Goal: Navigation & Orientation: Find specific page/section

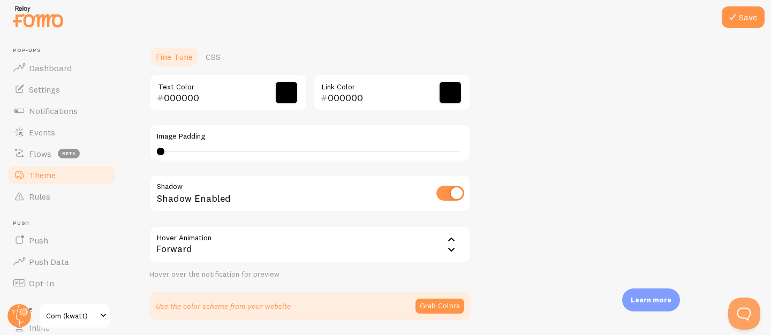
scroll to position [259, 0]
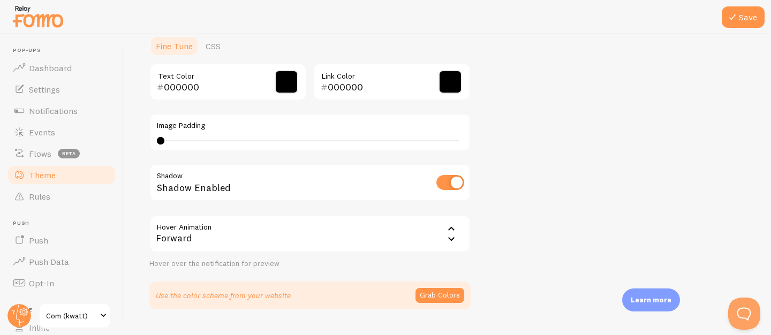
click at [731, 331] on div "Save Theme Choose a theme for your notifications Classic Viktoriia from [GEOGRA…" at bounding box center [447, 184] width 647 height 301
click at [60, 192] on link "Rules" at bounding box center [61, 196] width 110 height 21
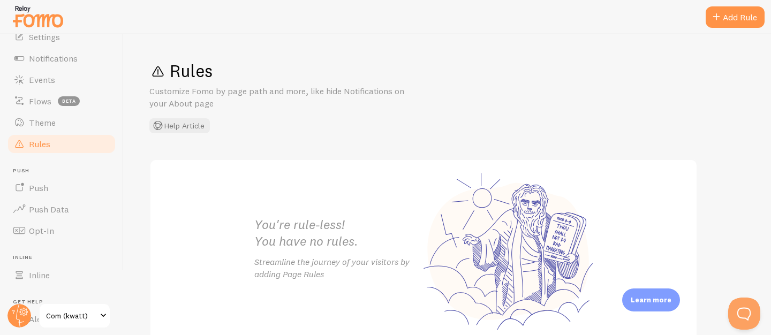
scroll to position [93, 0]
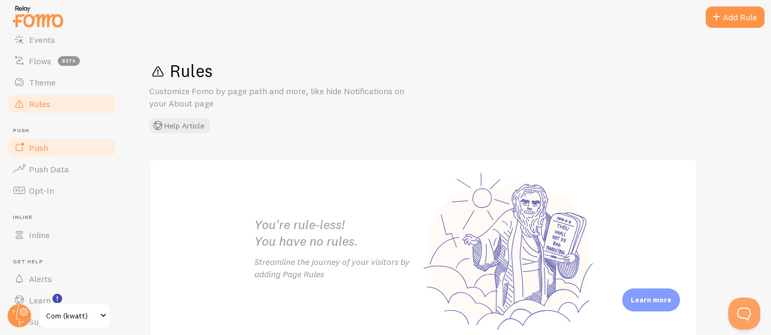
click at [59, 147] on link "Push" at bounding box center [61, 147] width 110 height 21
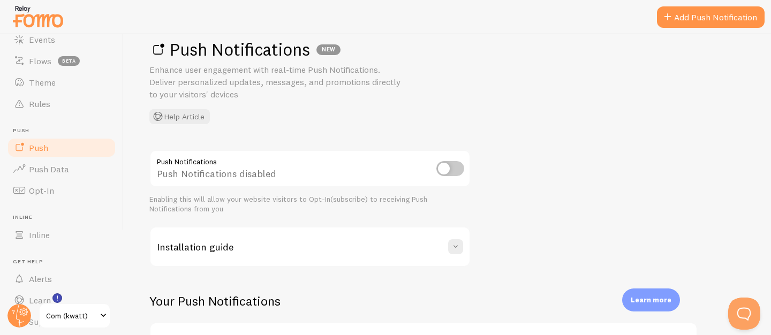
scroll to position [22, 0]
click at [70, 167] on link "Push Data" at bounding box center [61, 168] width 110 height 21
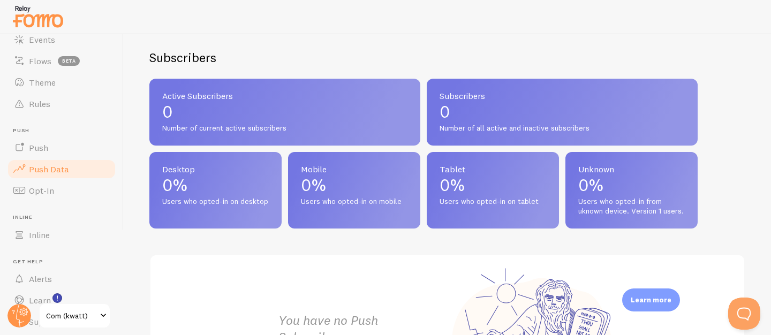
scroll to position [422, 0]
click at [52, 190] on span "Opt-In" at bounding box center [41, 190] width 25 height 11
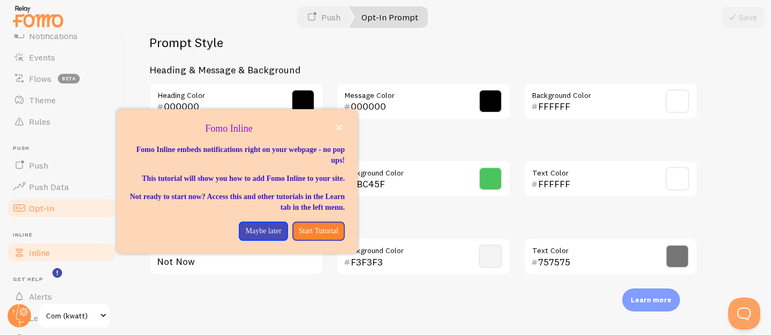
scroll to position [128, 0]
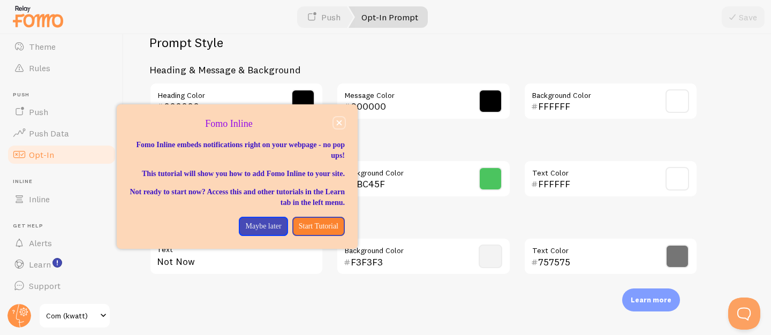
click at [338, 124] on icon "close," at bounding box center [339, 123] width 6 height 6
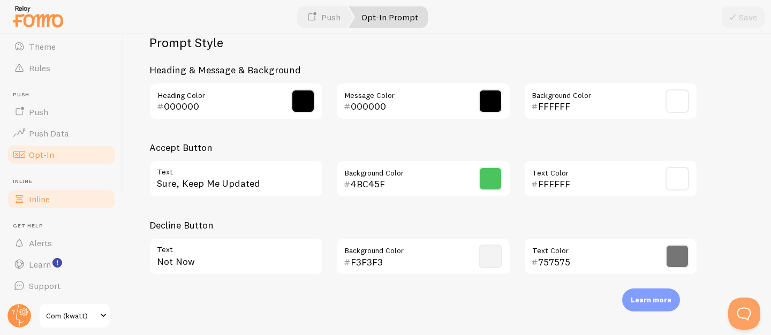
click at [91, 192] on link "Inline" at bounding box center [61, 198] width 110 height 21
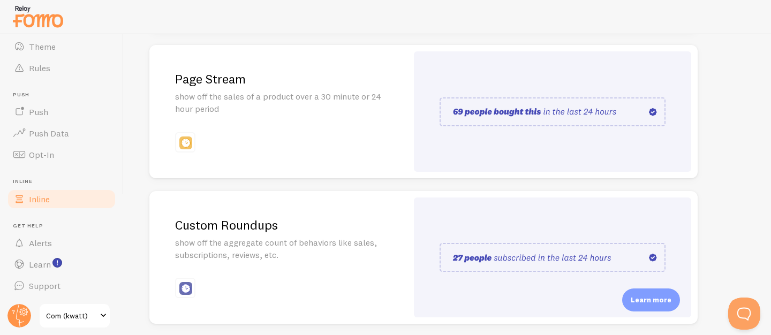
scroll to position [312, 0]
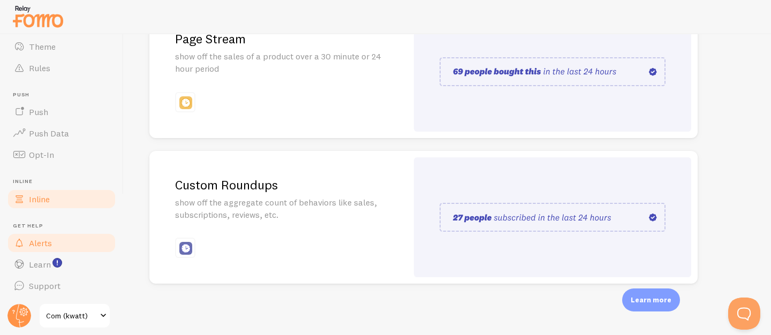
click at [75, 245] on link "Alerts" at bounding box center [61, 242] width 110 height 21
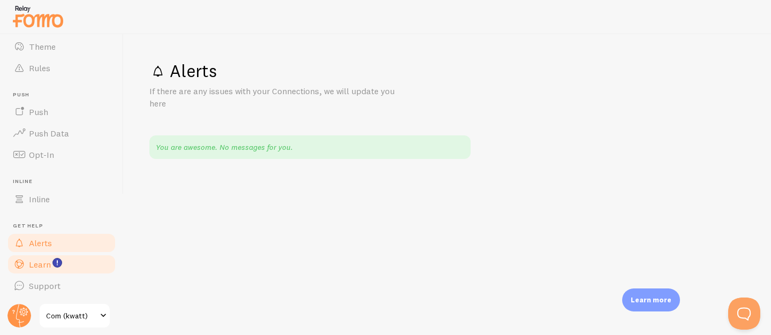
click at [78, 270] on link "Learn" at bounding box center [61, 264] width 110 height 21
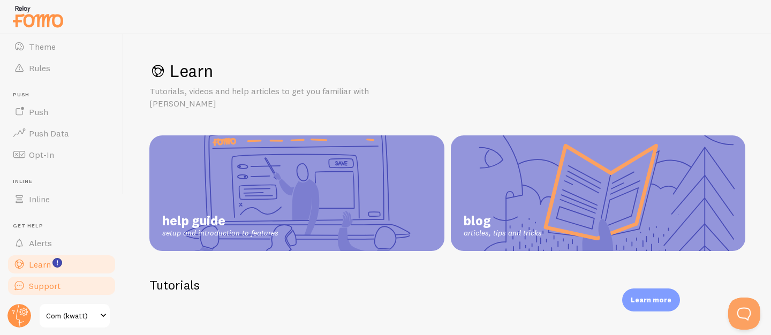
click at [75, 285] on link "Support" at bounding box center [61, 285] width 110 height 21
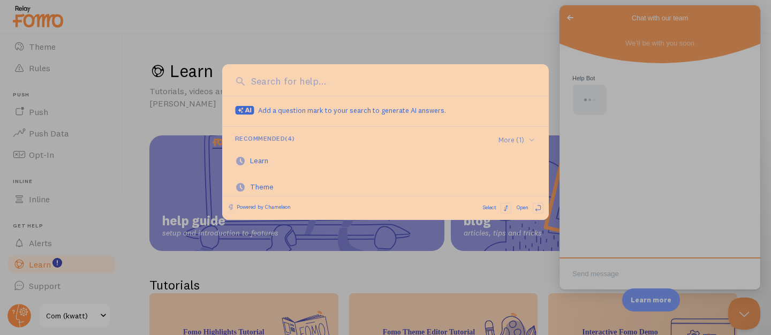
click at [201, 165] on div at bounding box center [385, 167] width 771 height 335
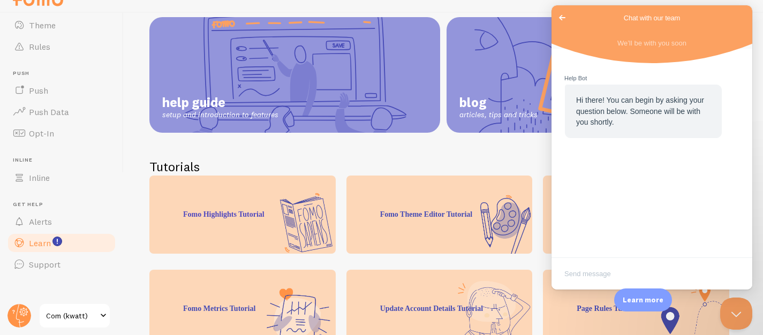
scroll to position [61, 0]
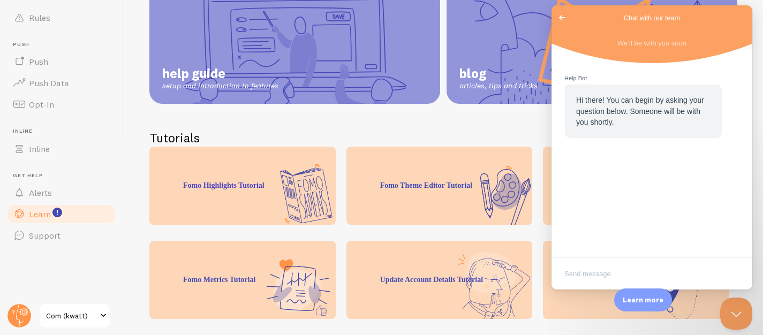
click at [104, 324] on link "Com (kwatt)" at bounding box center [75, 316] width 72 height 26
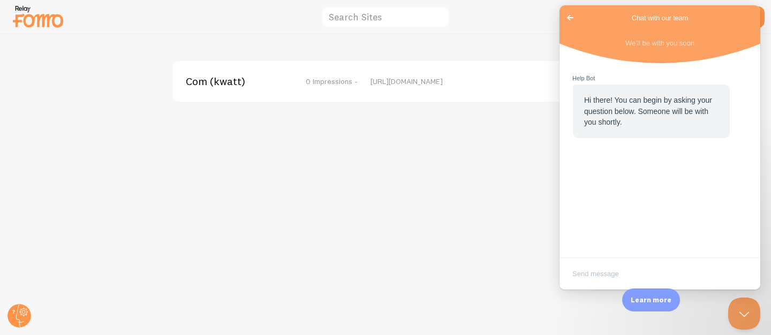
click at [572, 17] on span "Go back" at bounding box center [570, 17] width 13 height 13
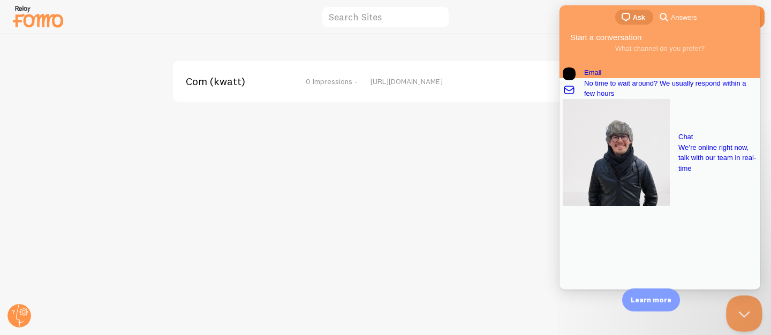
click at [751, 314] on button "Close Beacon popover" at bounding box center [742, 312] width 32 height 32
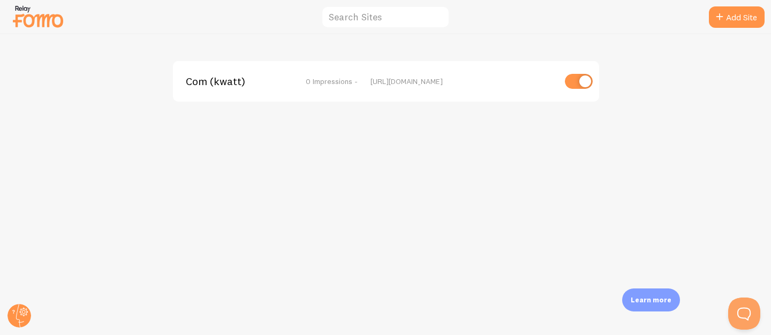
click at [19, 14] on img at bounding box center [38, 16] width 54 height 27
click at [55, 25] on img at bounding box center [38, 16] width 54 height 27
click at [32, 24] on img at bounding box center [38, 16] width 54 height 27
click at [46, 22] on img at bounding box center [38, 16] width 54 height 27
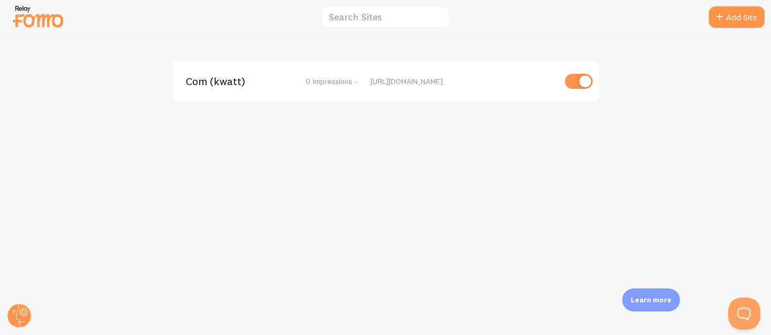
click at [509, 229] on div "Com (kwatt) 0 Impressions - https://kwatt.com.ua" at bounding box center [386, 184] width 770 height 301
click at [352, 17] on input "text" at bounding box center [385, 17] width 128 height 23
click at [262, 124] on div "Com (kwatt) 0 Impressions - https://kwatt.com.ua" at bounding box center [386, 184] width 770 height 301
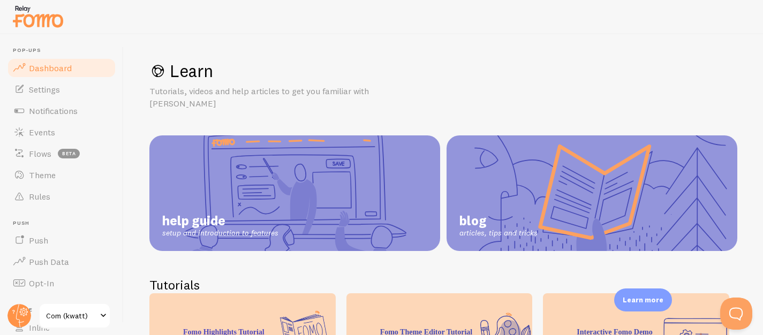
click at [51, 70] on span "Dashboard" at bounding box center [50, 68] width 43 height 11
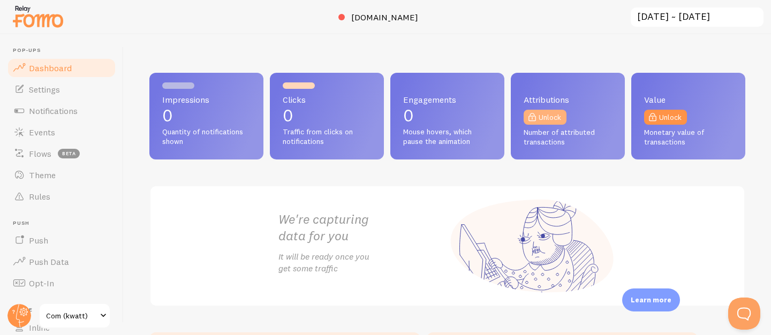
click at [553, 119] on link "Unlock" at bounding box center [545, 117] width 43 height 15
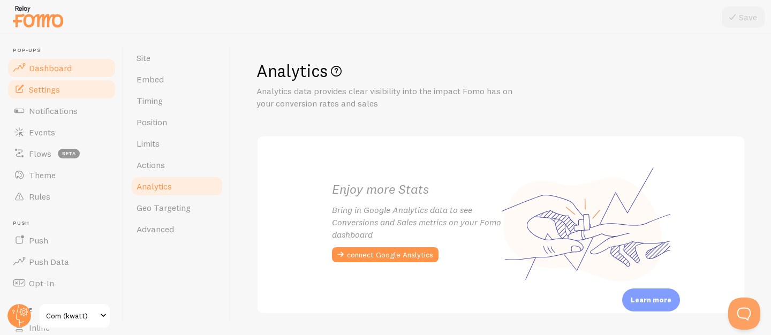
click at [53, 72] on span "Dashboard" at bounding box center [50, 68] width 43 height 11
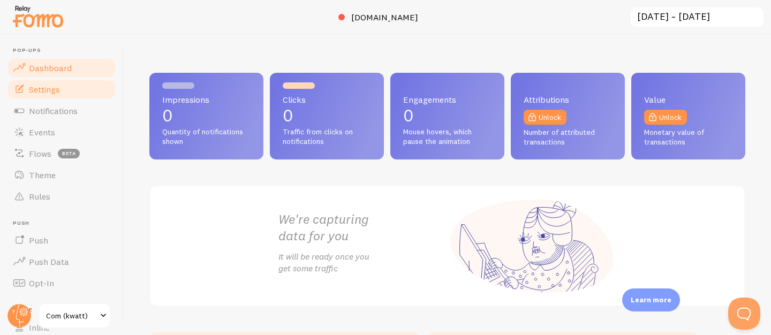
click at [55, 85] on span "Settings" at bounding box center [44, 89] width 31 height 11
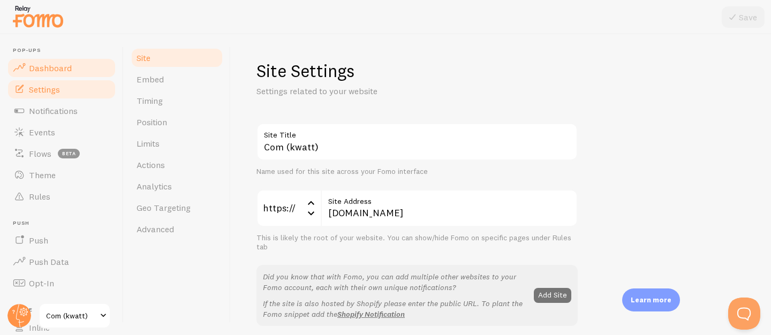
click at [55, 71] on span "Dashboard" at bounding box center [50, 68] width 43 height 11
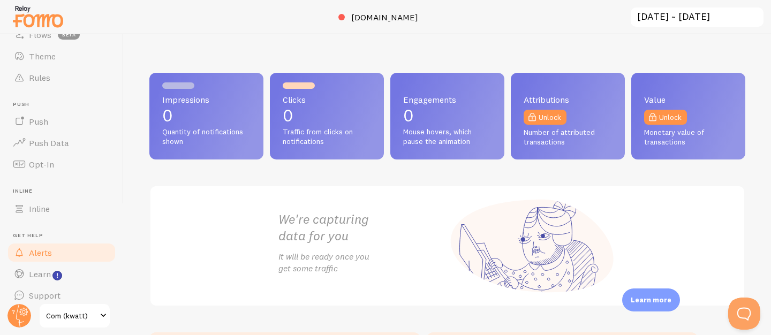
scroll to position [128, 0]
